Goal: Navigation & Orientation: Find specific page/section

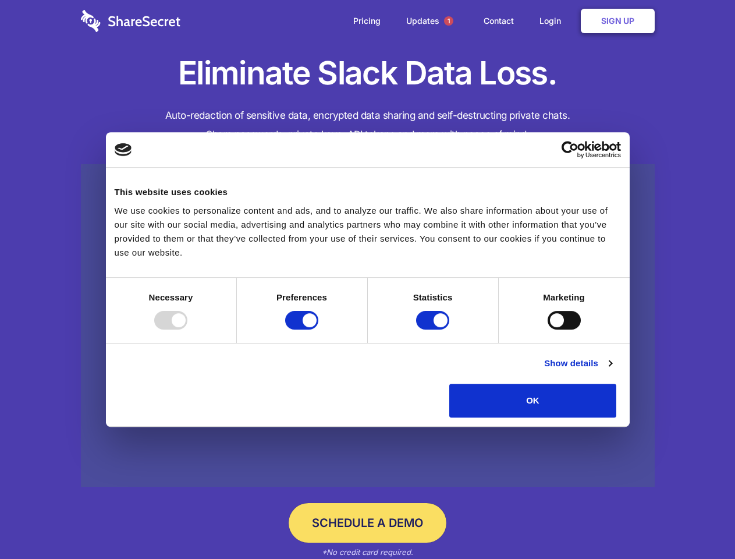
click at [187, 329] on div at bounding box center [170, 320] width 33 height 19
click at [318, 329] on input "Preferences" at bounding box center [301, 320] width 33 height 19
checkbox input "false"
click at [434, 329] on input "Statistics" at bounding box center [432, 320] width 33 height 19
checkbox input "false"
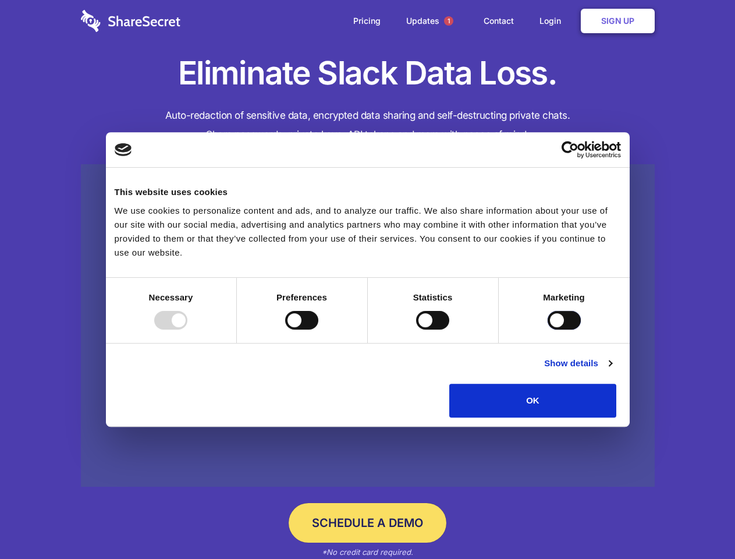
click at [548, 329] on input "Marketing" at bounding box center [564, 320] width 33 height 19
checkbox input "true"
click at [612, 370] on link "Show details" at bounding box center [577, 363] width 67 height 14
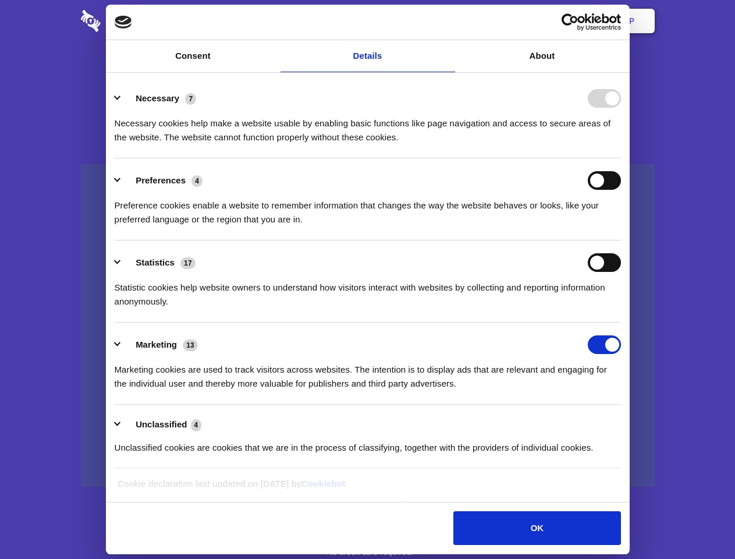
click at [621, 158] on li "Necessary 7 Necessary cookies help make a website usable by enabling basic func…" at bounding box center [368, 117] width 506 height 82
click at [448, 21] on span "1" at bounding box center [448, 20] width 9 height 9
